Goal: Information Seeking & Learning: Learn about a topic

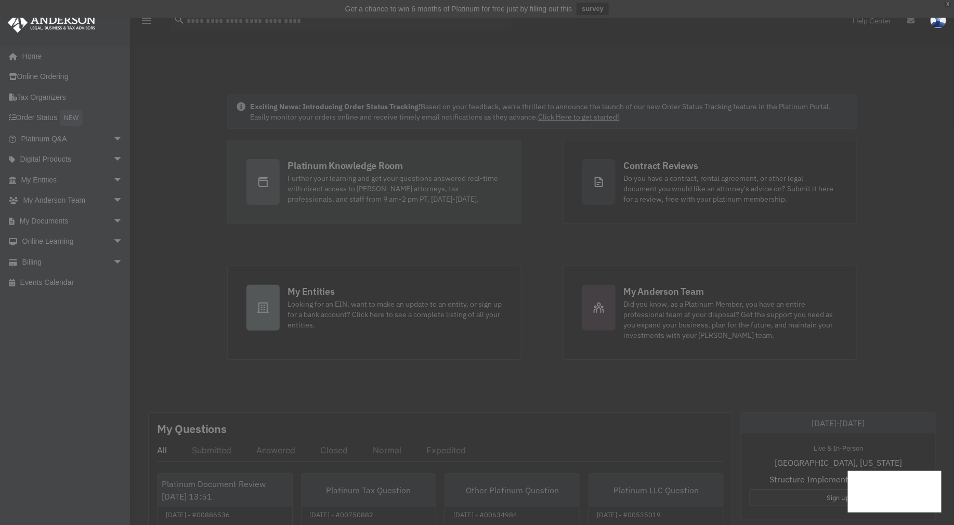
click at [397, 191] on div "Further your learning and get your questions answered real-time with direct acc…" at bounding box center [395, 188] width 214 height 31
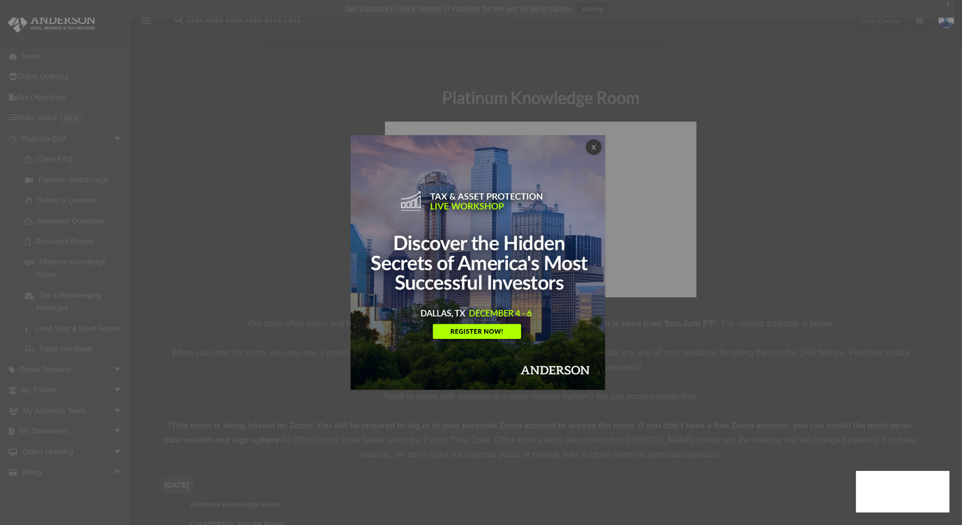
click at [594, 144] on button "x" at bounding box center [594, 147] width 16 height 16
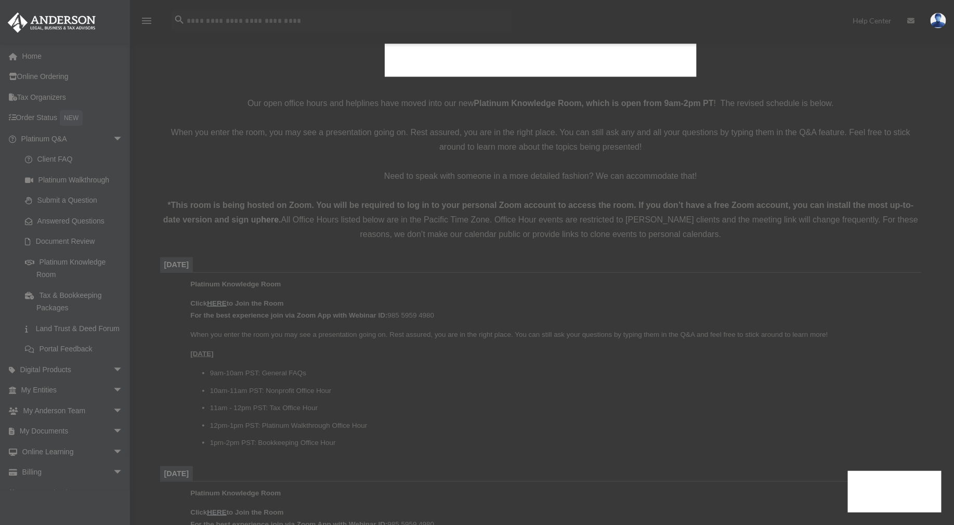
scroll to position [231, 0]
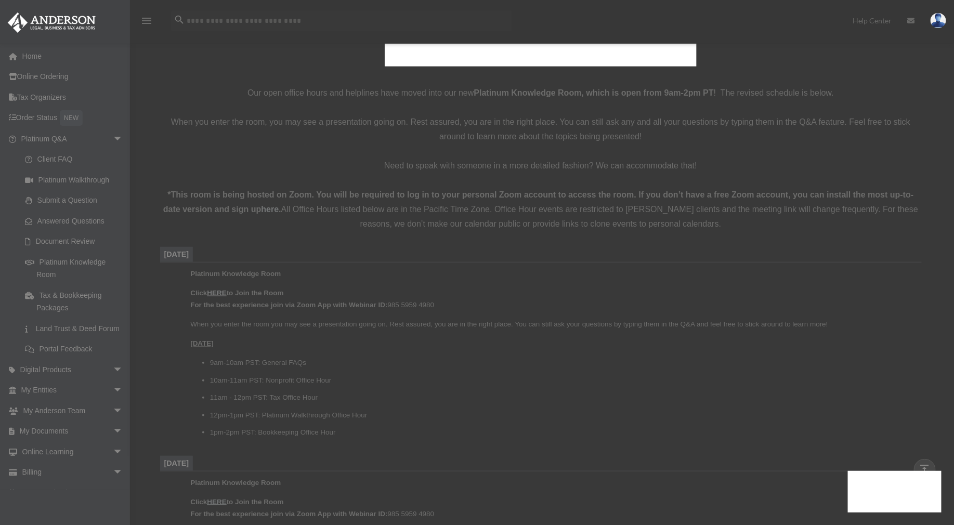
click at [217, 294] on u "HERE" at bounding box center [216, 293] width 19 height 8
